Goal: Task Accomplishment & Management: Manage account settings

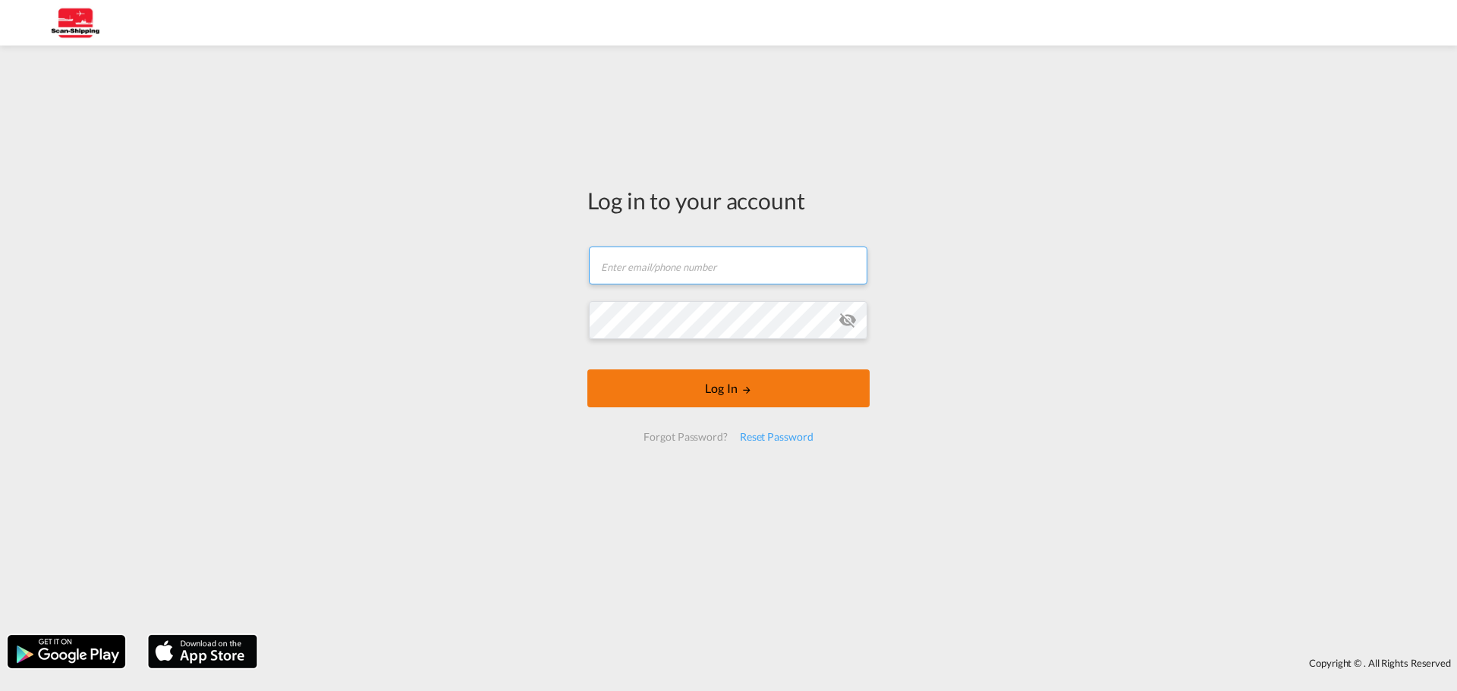
type input "[EMAIL_ADDRESS][DOMAIN_NAME]"
click at [712, 386] on button "Log In" at bounding box center [728, 389] width 282 height 38
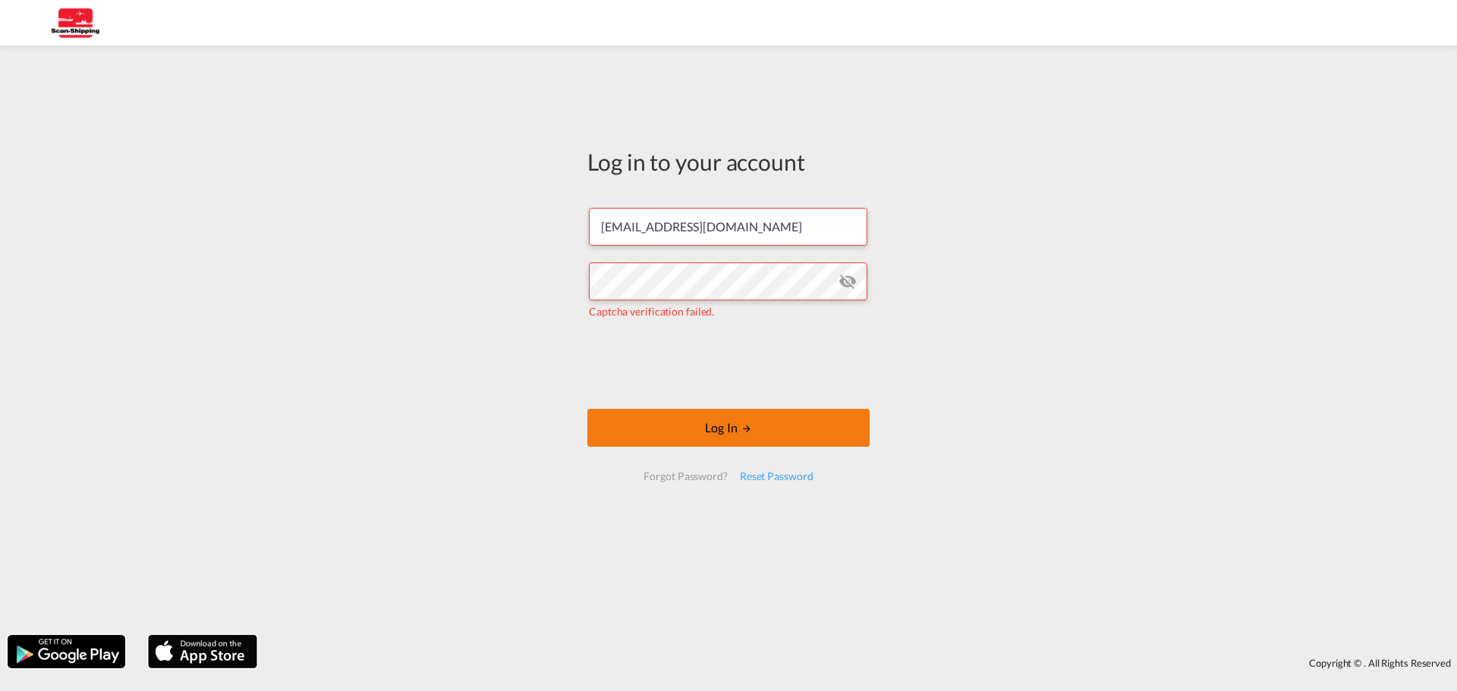
click at [690, 423] on button "Log In" at bounding box center [728, 428] width 282 height 38
click at [842, 282] on md-icon "icon-eye-off" at bounding box center [847, 281] width 18 height 18
click at [717, 416] on button "Log In" at bounding box center [728, 428] width 282 height 38
click at [713, 433] on button "Log In" at bounding box center [728, 428] width 282 height 38
